Goal: Check status: Check status

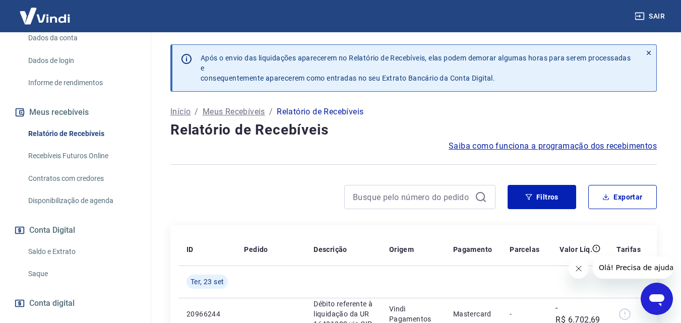
scroll to position [202, 0]
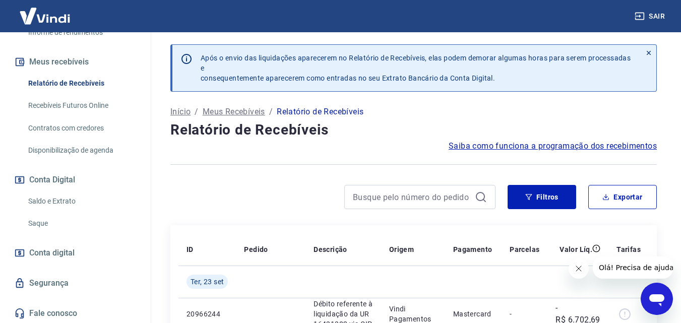
click at [58, 210] on link "Saldo e Extrato" at bounding box center [81, 201] width 114 height 21
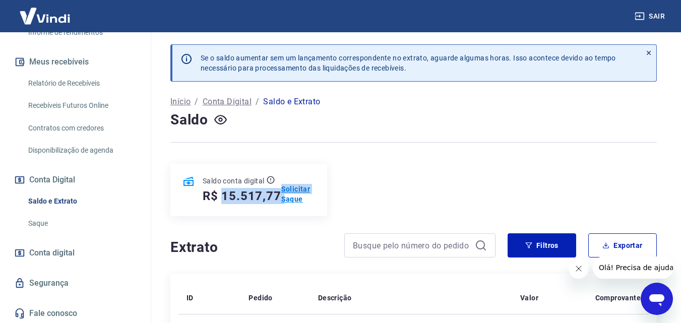
drag, startPoint x: 223, startPoint y: 196, endPoint x: 284, endPoint y: 199, distance: 61.1
click at [281, 199] on div "Saldo conta digital R$ 15.517,77 Solicitar Saque" at bounding box center [248, 190] width 157 height 52
drag, startPoint x: 352, startPoint y: 197, endPoint x: 357, endPoint y: 197, distance: 5.5
click at [355, 197] on div "Saldo conta digital R$ 15.517,77 Solicitar Saque" at bounding box center [413, 190] width 486 height 52
drag, startPoint x: 222, startPoint y: 200, endPoint x: 278, endPoint y: 200, distance: 55.5
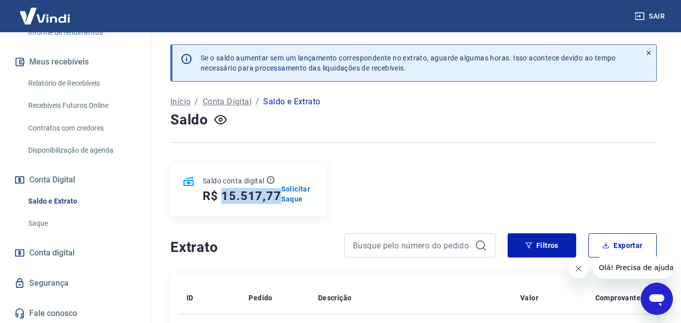
click at [278, 200] on h5 "R$ 15.517,77" at bounding box center [242, 196] width 79 height 16
copy h5 "15.517,77"
click at [533, 177] on div "Saldo conta digital R$ 15.517,77 Solicitar Saque" at bounding box center [413, 190] width 486 height 52
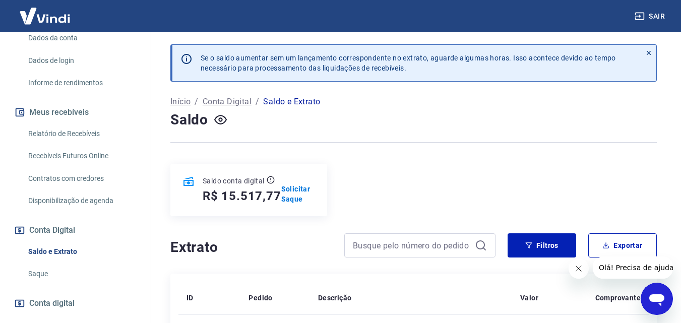
scroll to position [101, 0]
